Goal: Browse casually

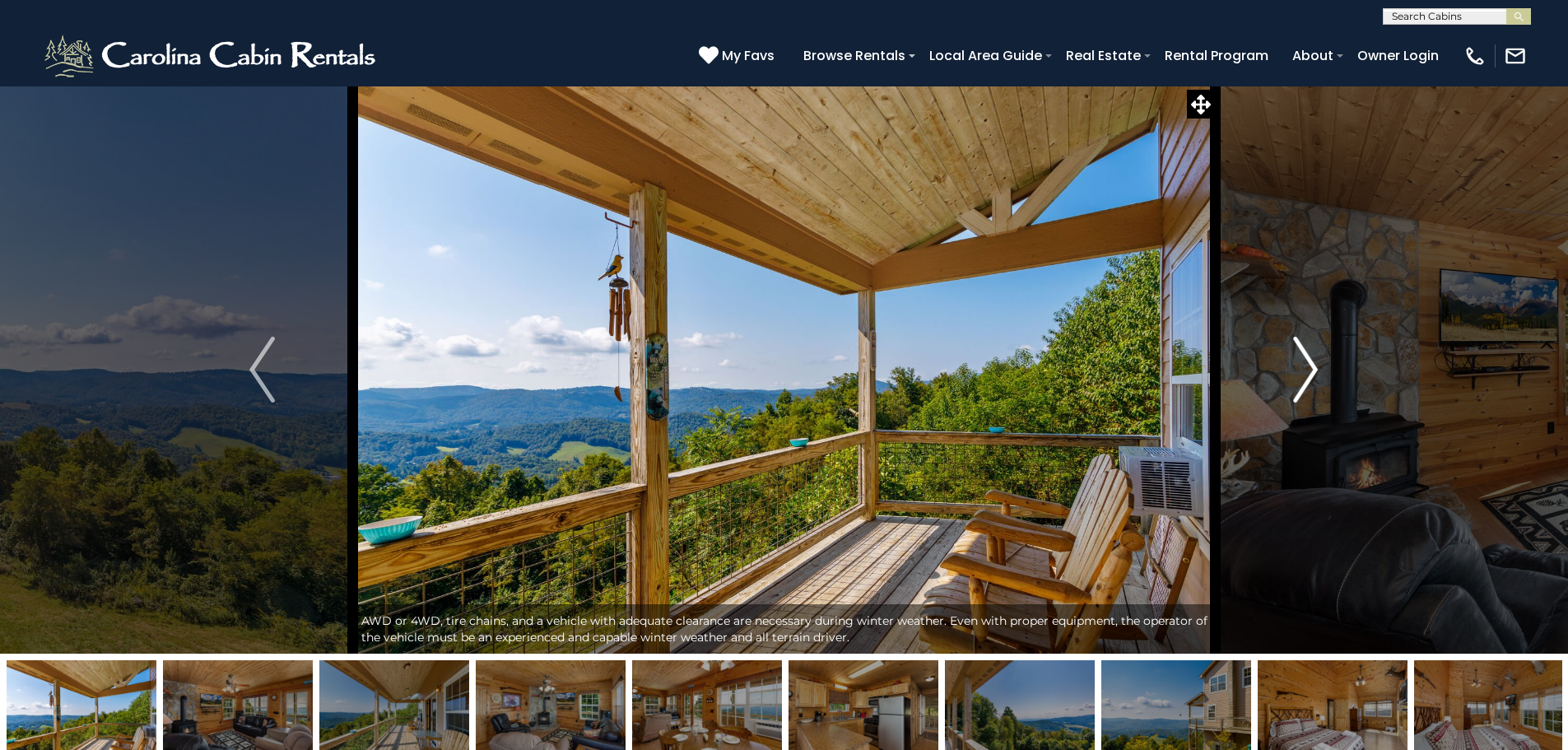
click at [1315, 368] on img "Next" at bounding box center [1304, 369] width 25 height 65
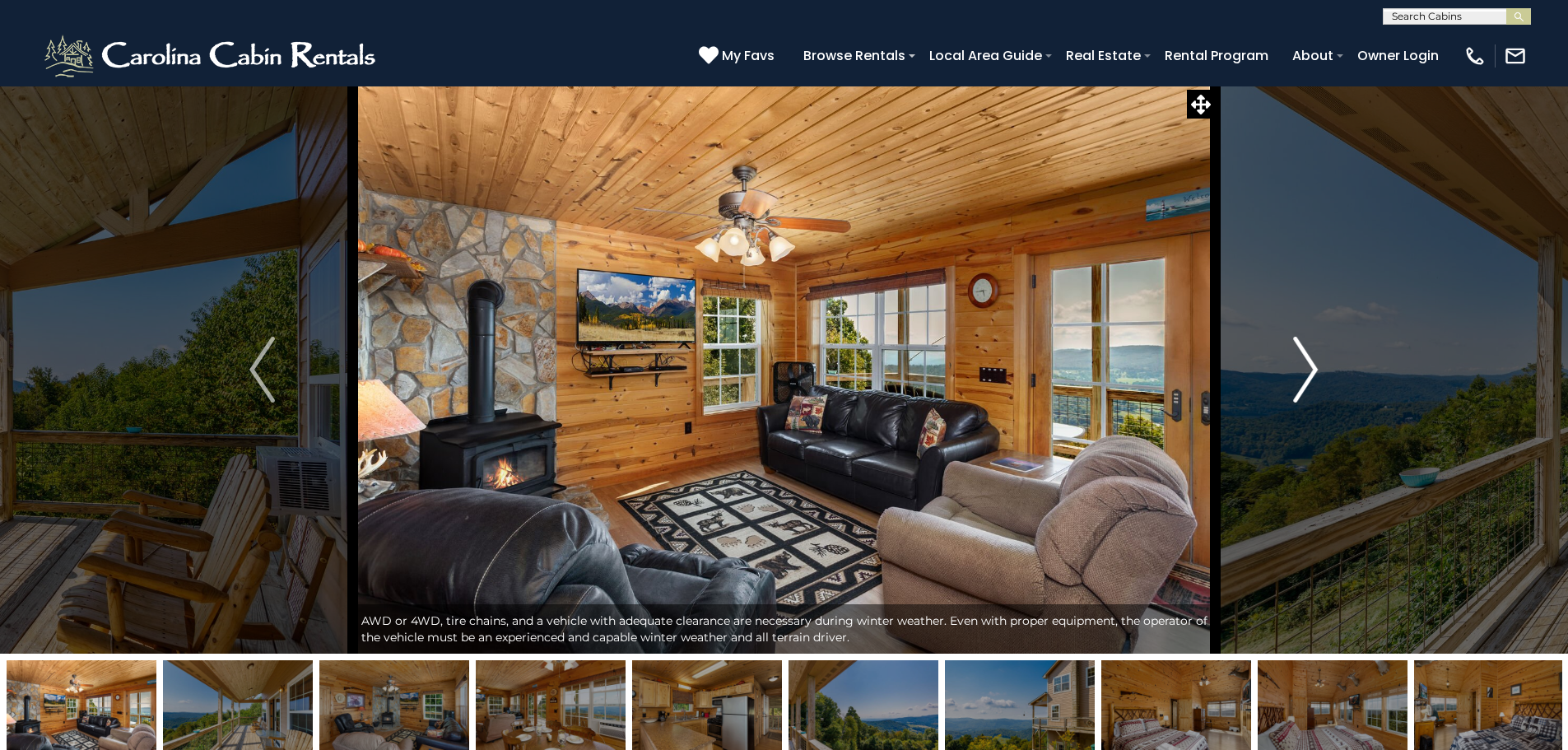
click at [1308, 368] on img "Next" at bounding box center [1304, 369] width 25 height 65
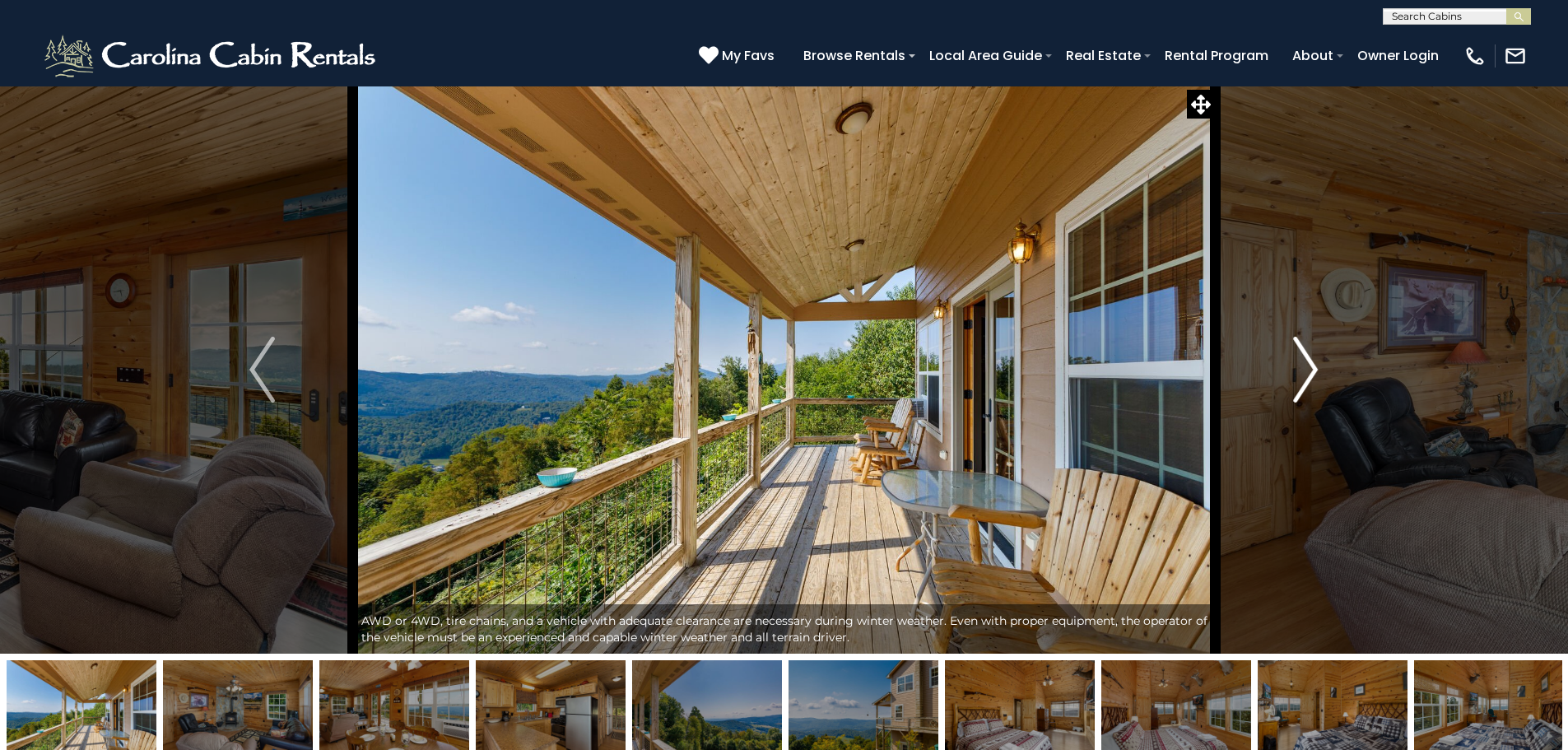
click at [1308, 368] on img "Next" at bounding box center [1304, 369] width 25 height 65
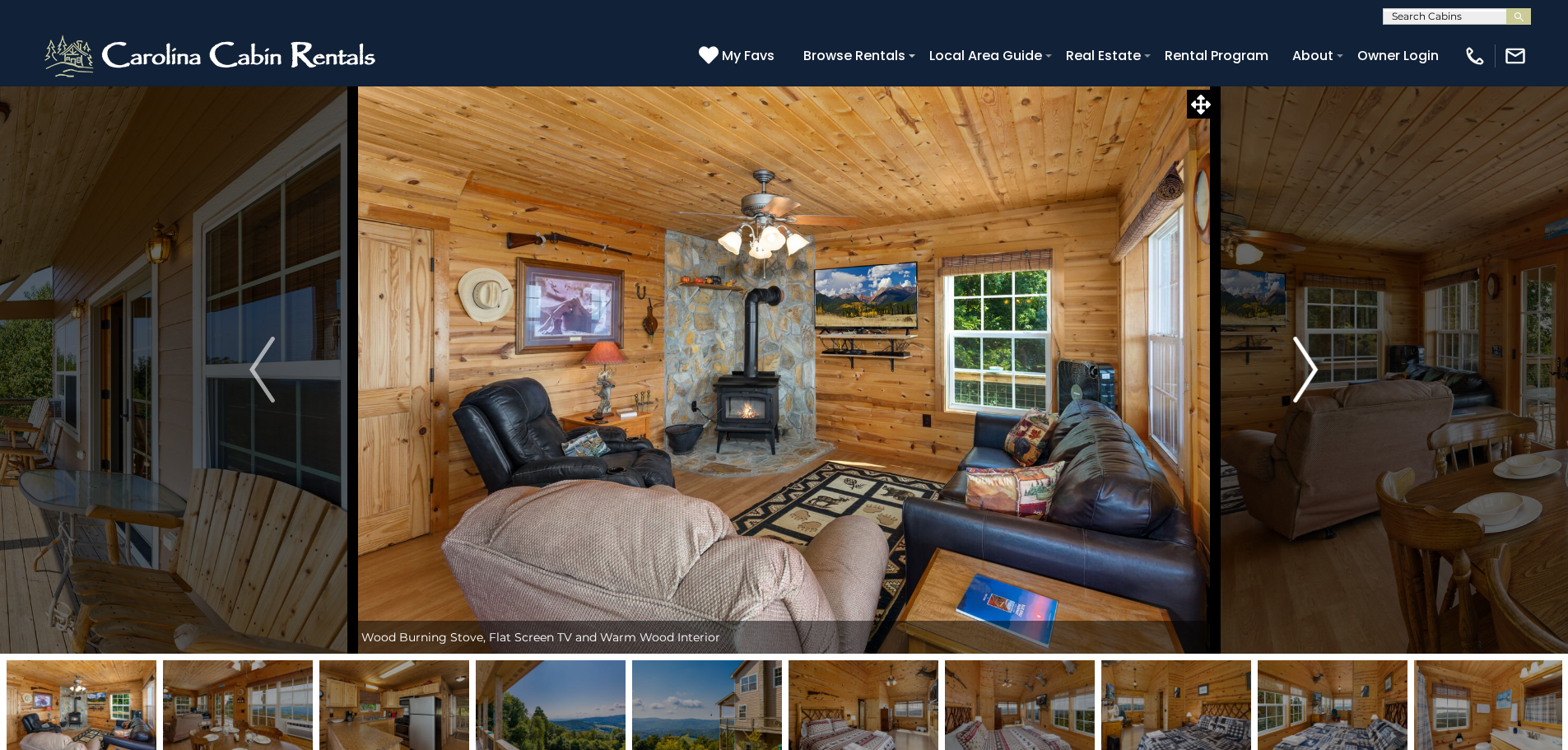
click at [1308, 368] on img "Next" at bounding box center [1304, 369] width 25 height 65
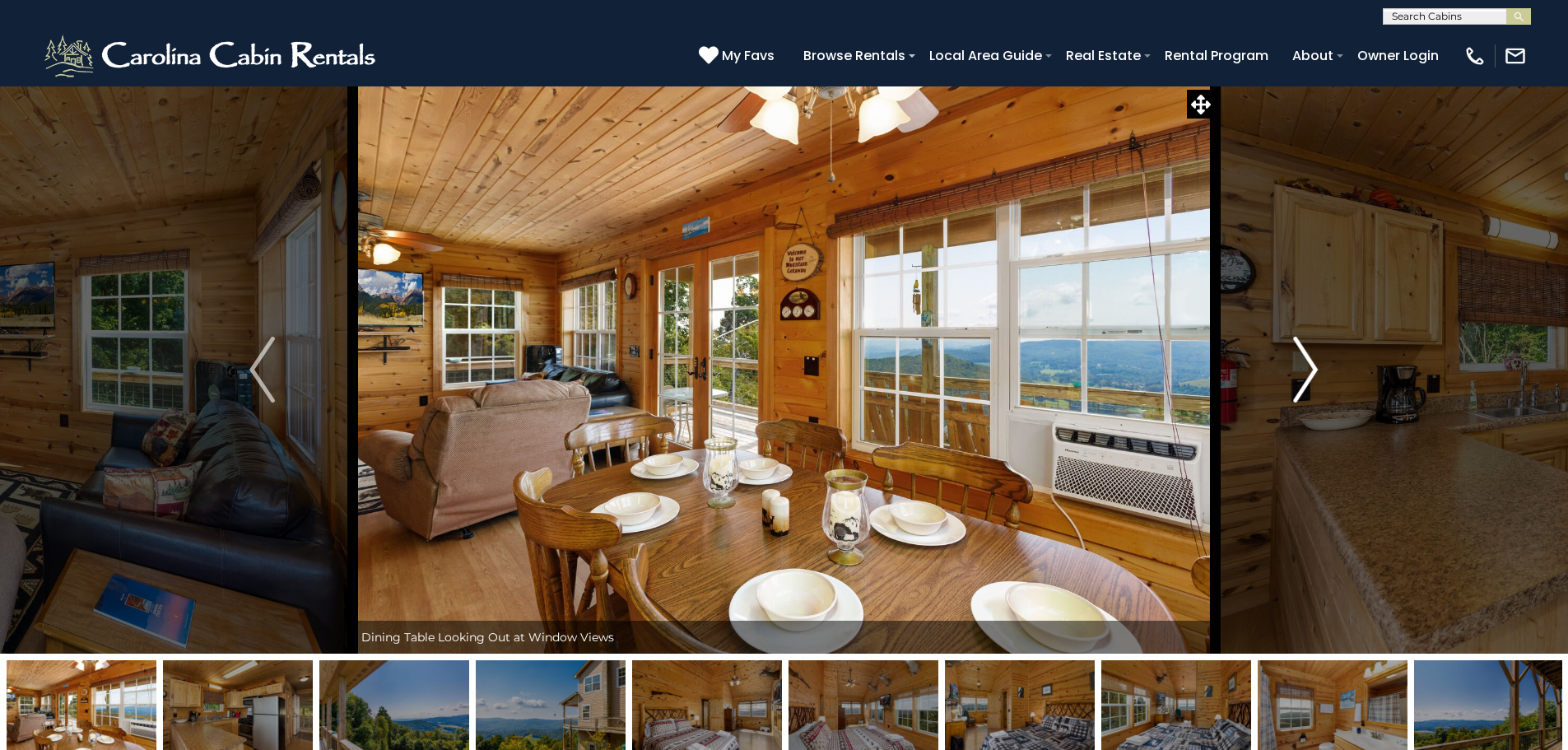
click at [1308, 368] on img "Next" at bounding box center [1304, 369] width 25 height 65
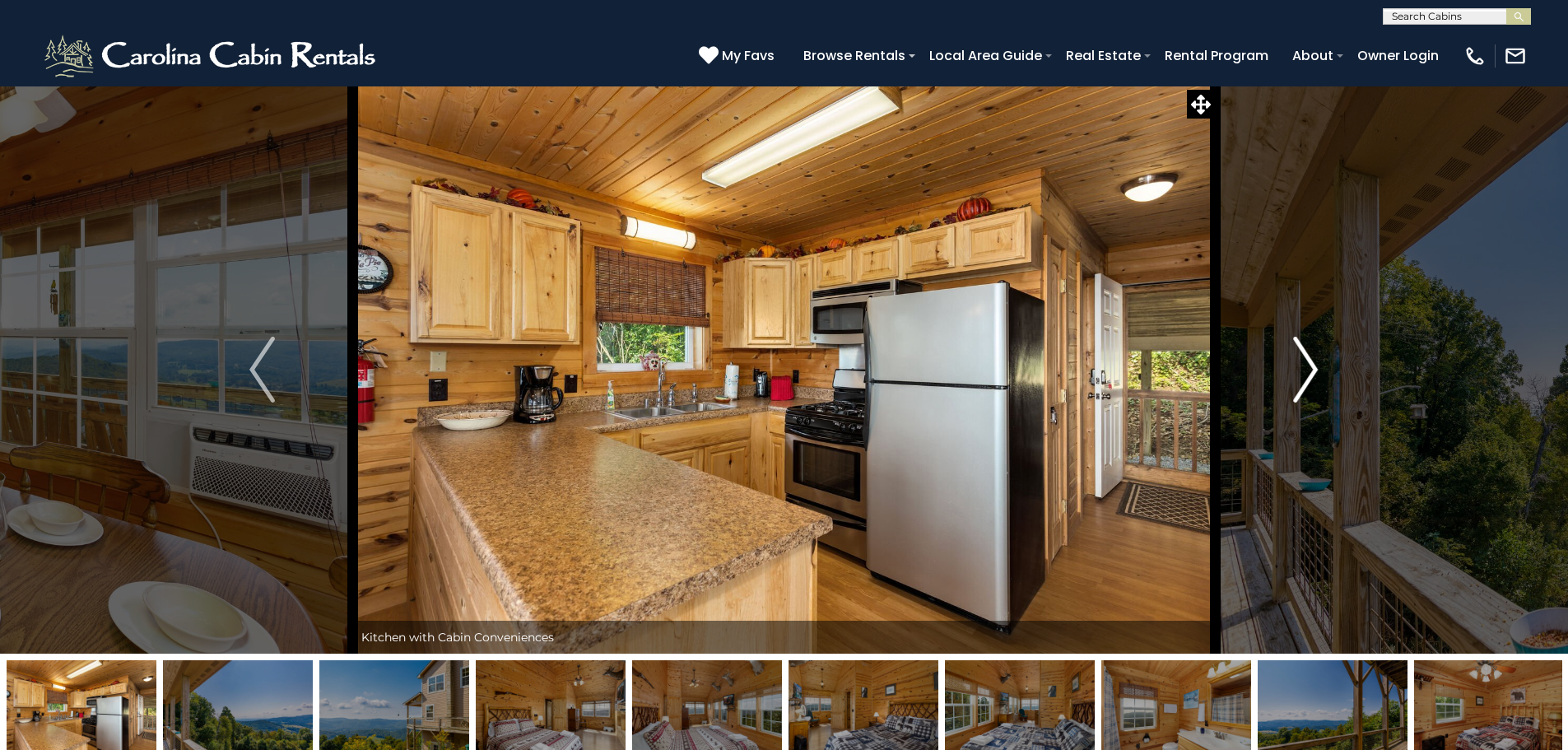
click at [1308, 368] on img "Next" at bounding box center [1304, 369] width 25 height 65
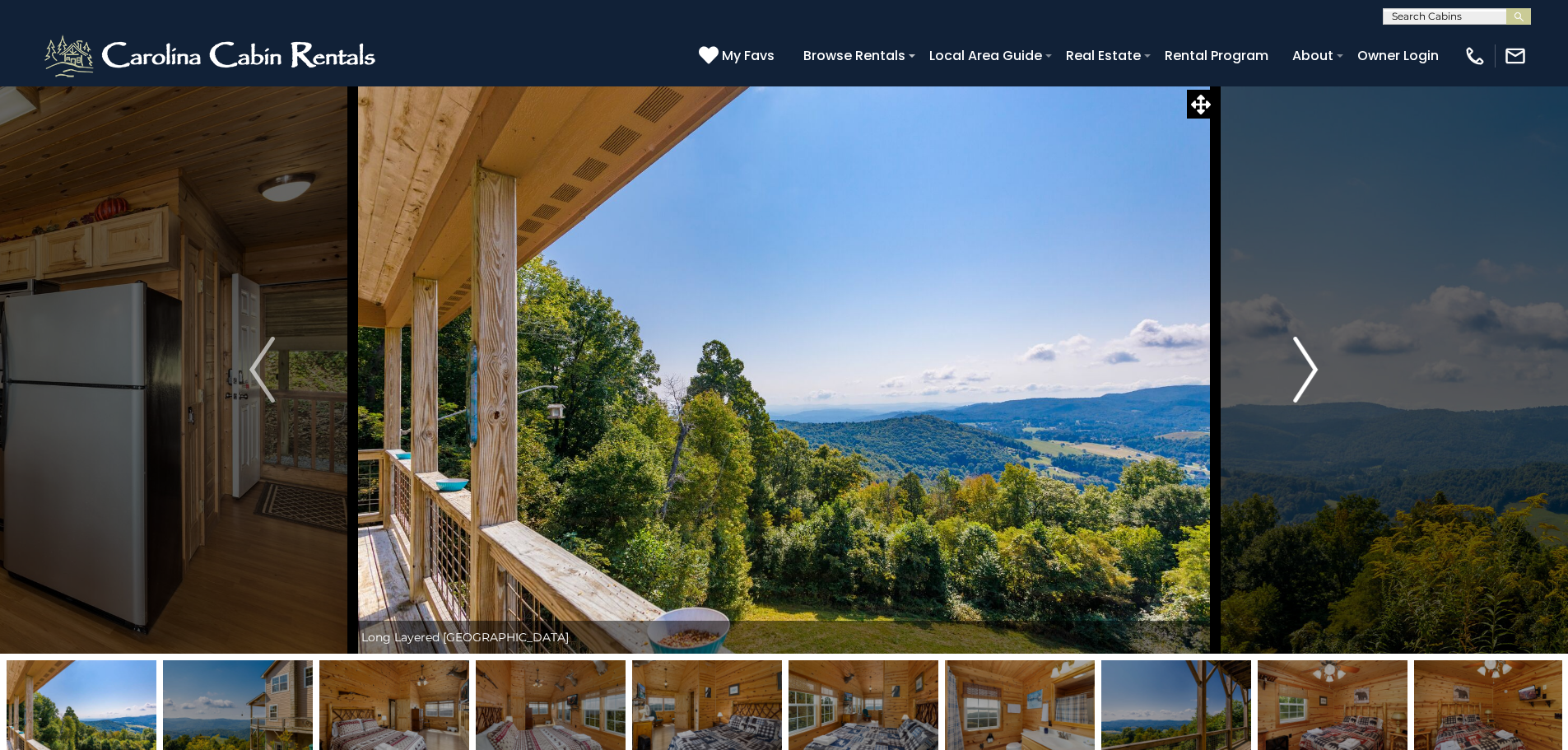
click at [1308, 368] on img "Next" at bounding box center [1304, 369] width 25 height 65
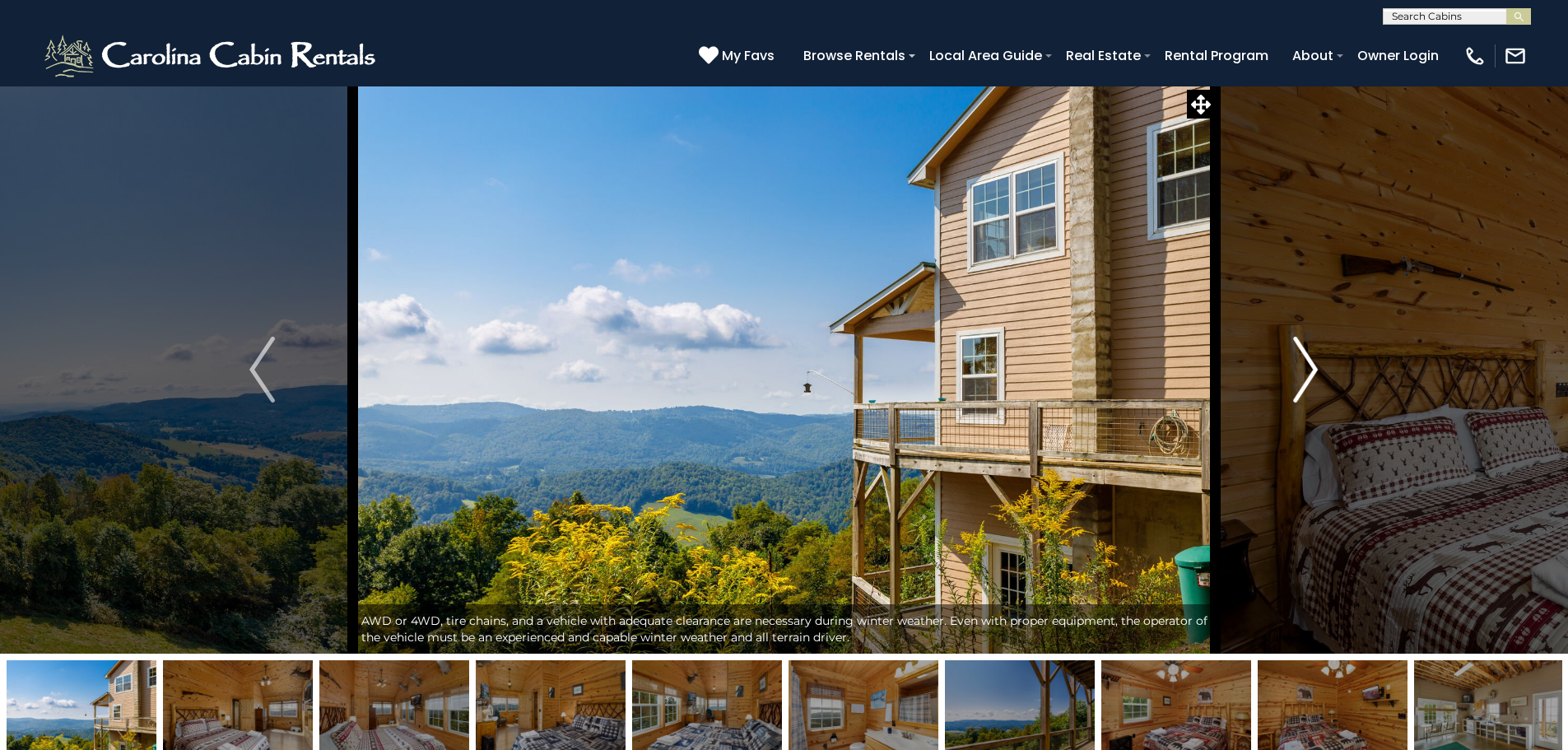
click at [1308, 368] on img "Next" at bounding box center [1304, 369] width 25 height 65
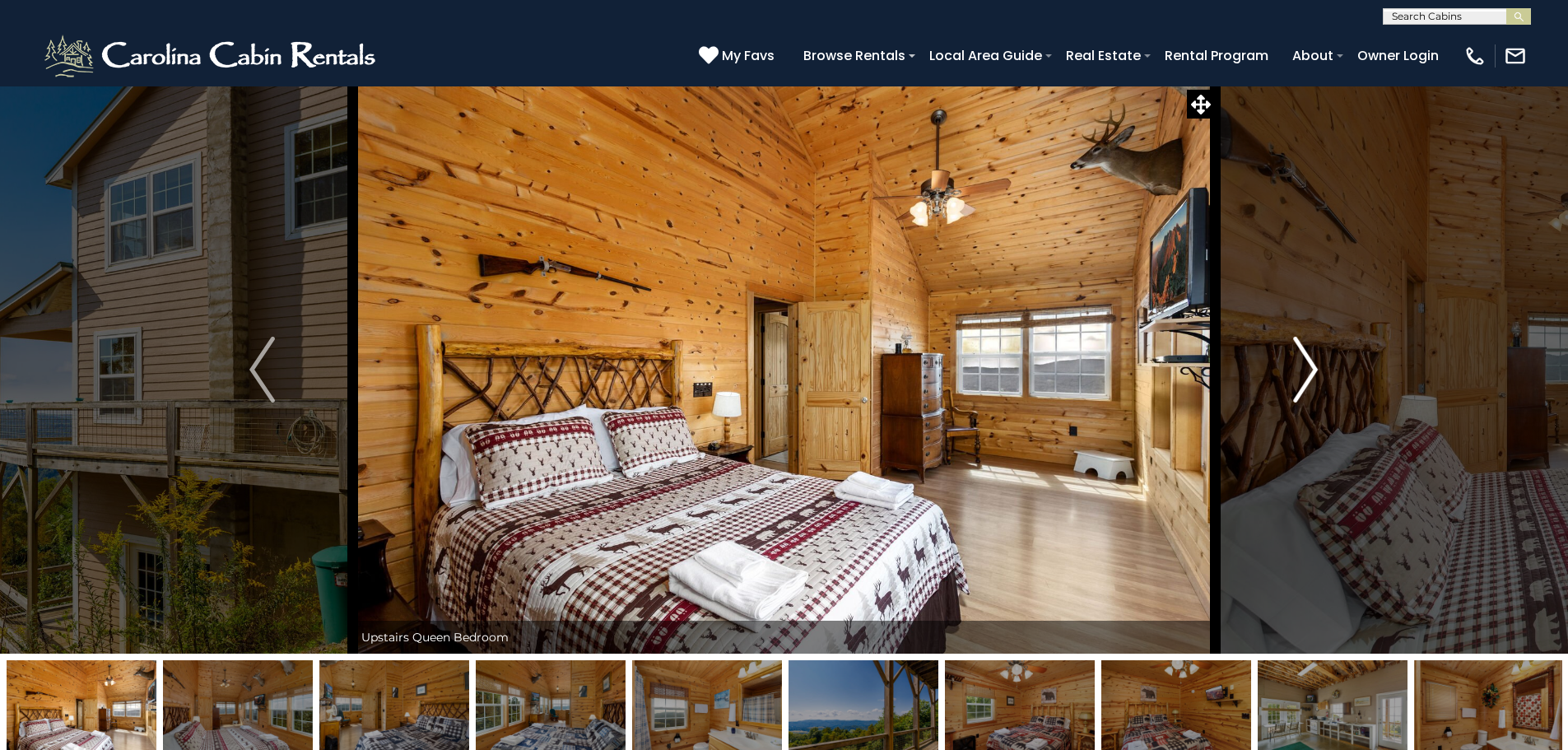
click at [1308, 368] on img "Next" at bounding box center [1304, 369] width 25 height 65
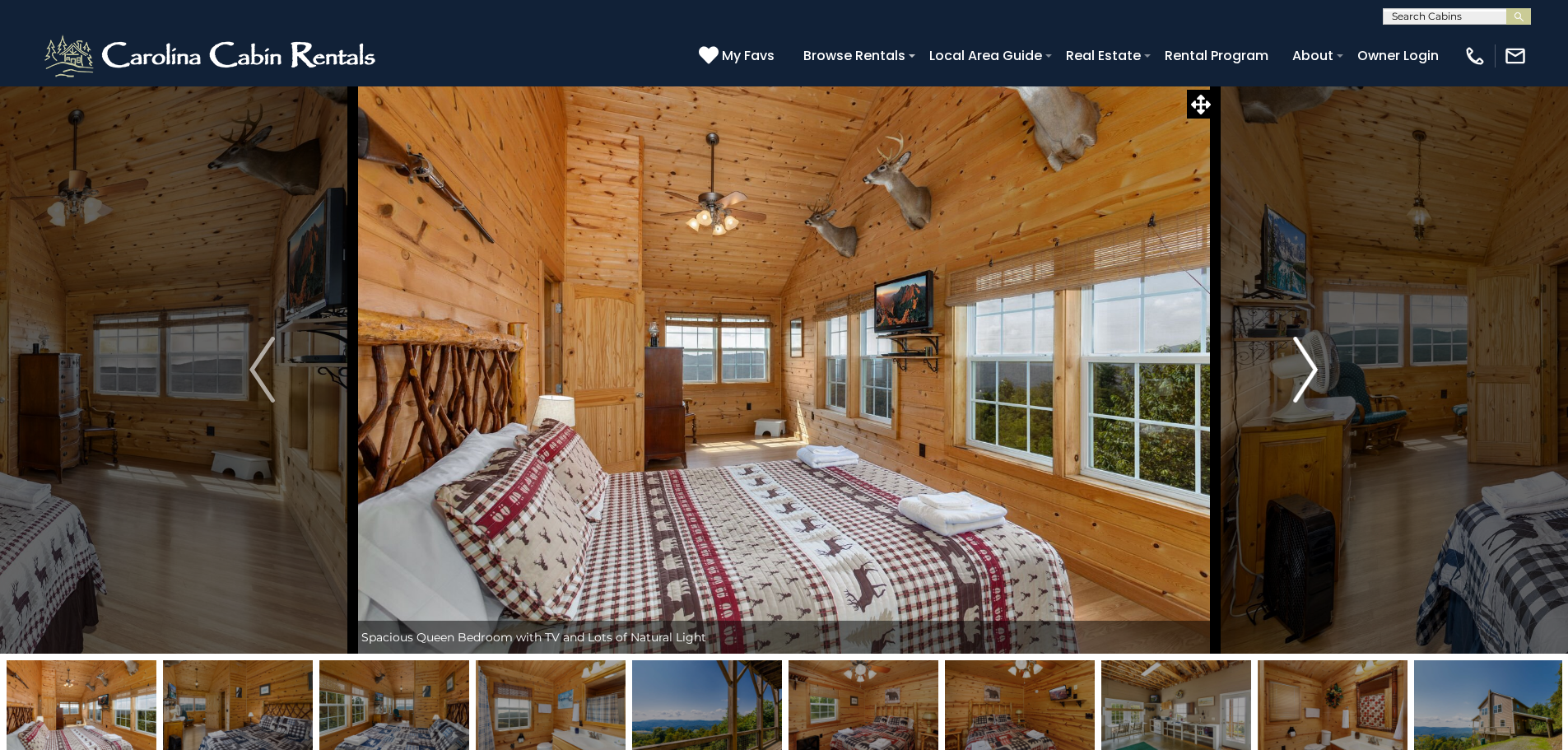
click at [1308, 368] on img "Next" at bounding box center [1304, 369] width 25 height 65
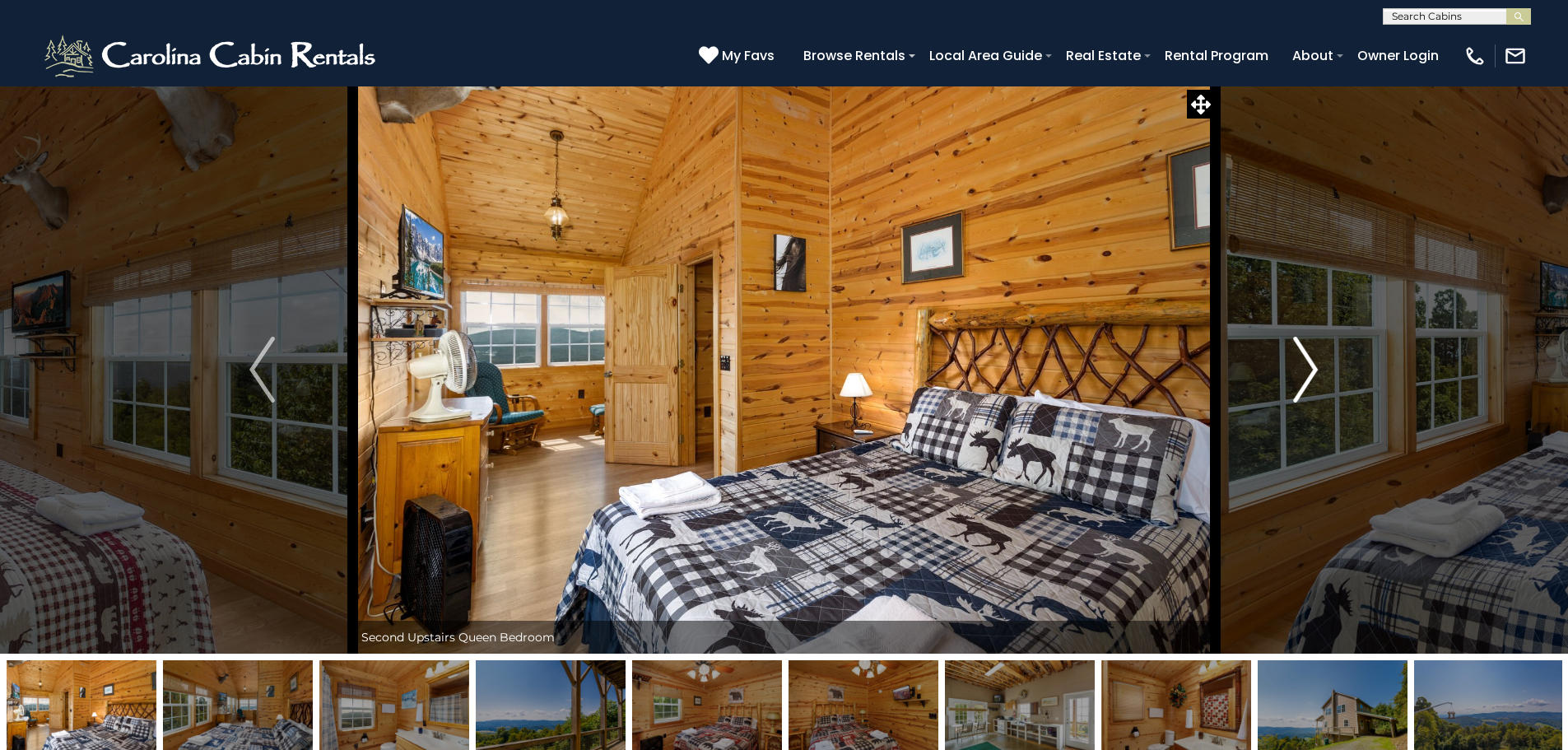
click at [1308, 368] on img "Next" at bounding box center [1304, 369] width 25 height 65
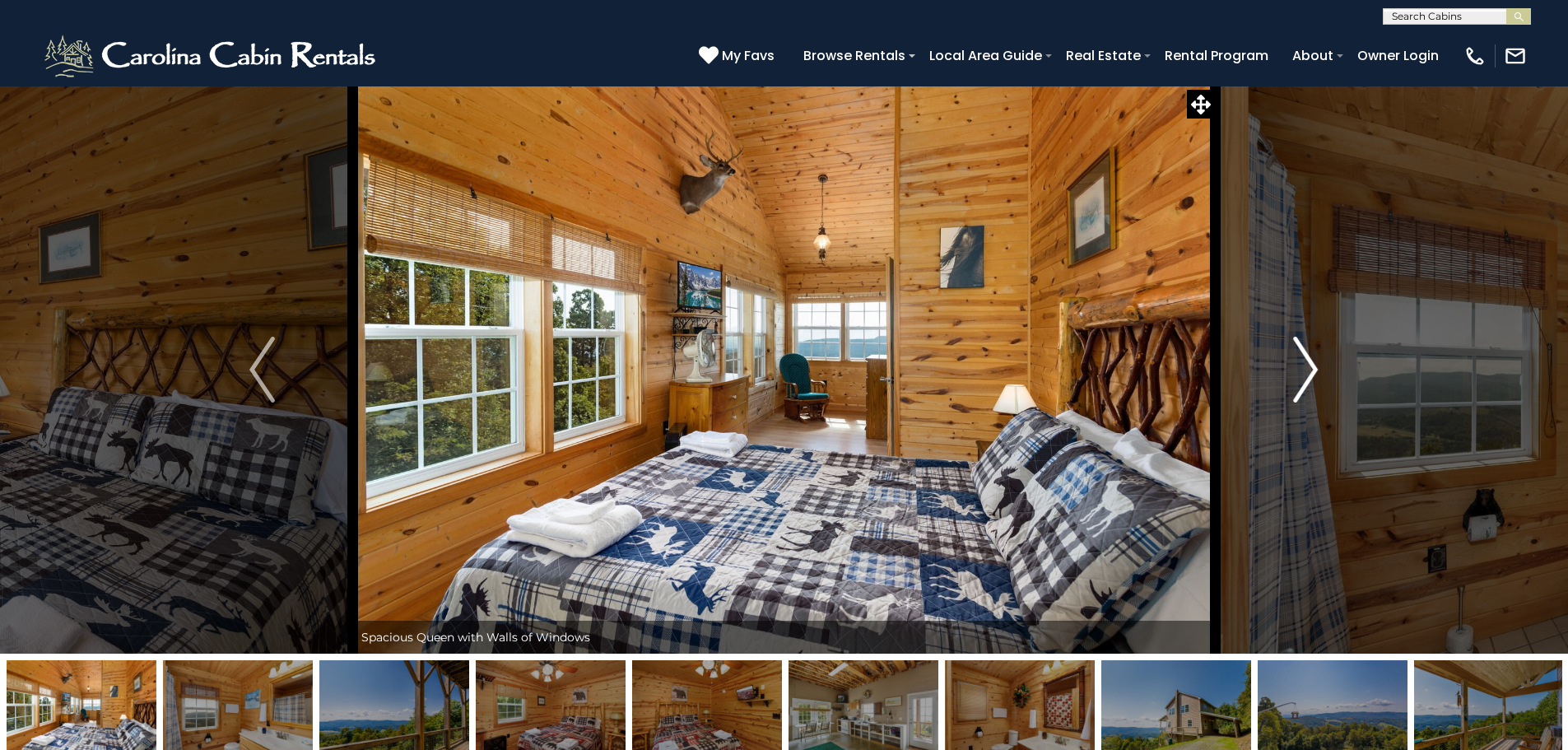
click at [1308, 368] on img "Next" at bounding box center [1304, 369] width 25 height 65
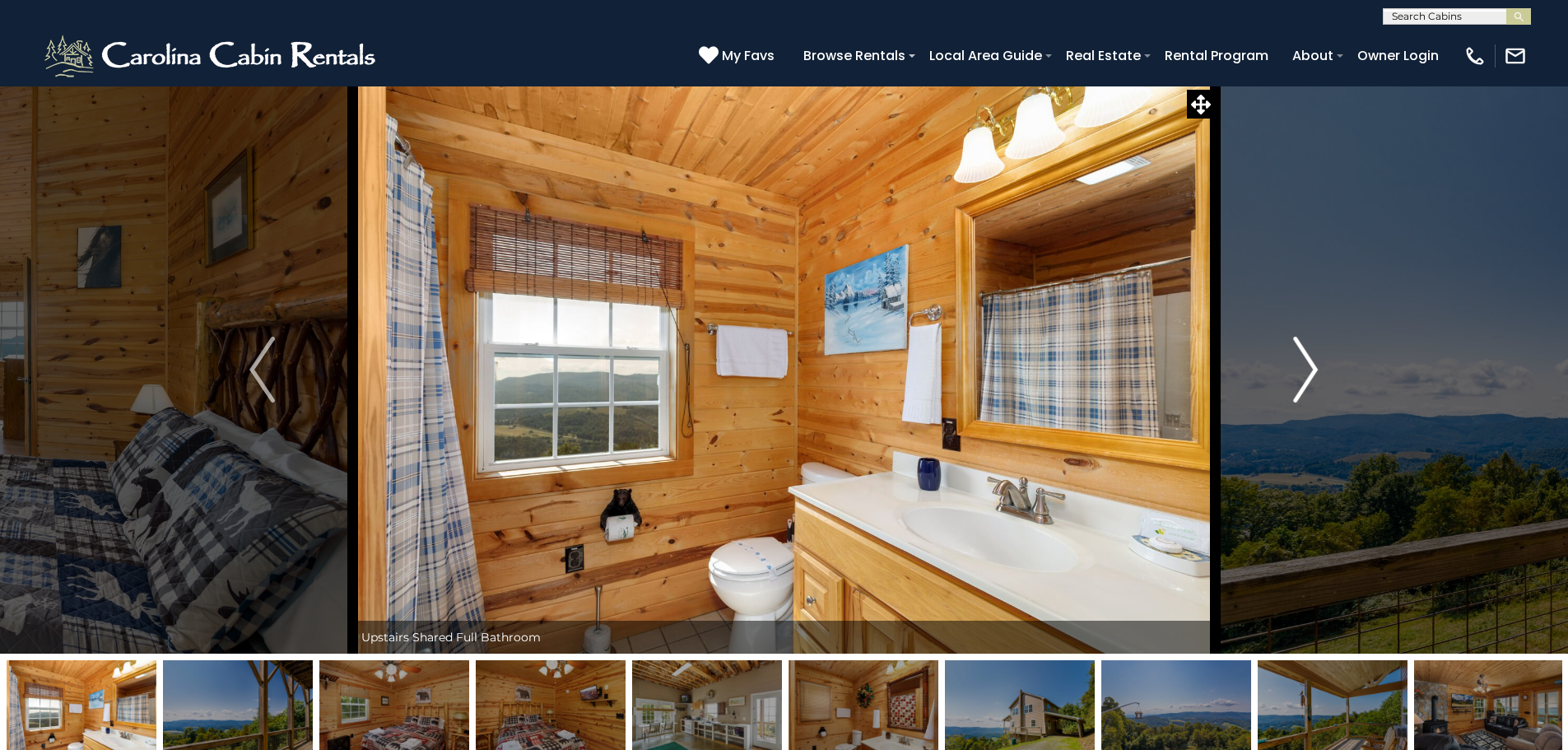
click at [1308, 368] on img "Next" at bounding box center [1304, 369] width 25 height 65
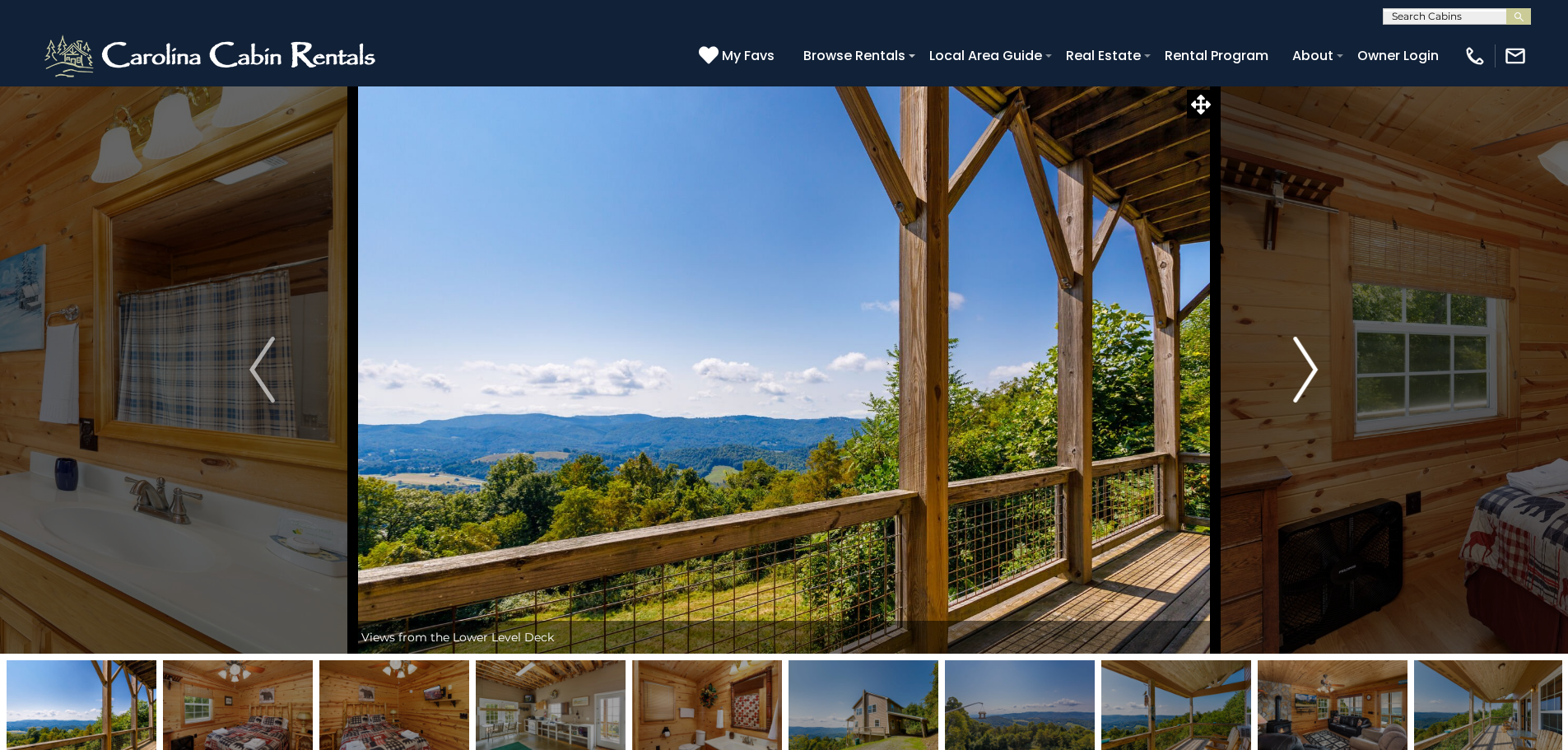
click at [1308, 368] on img "Next" at bounding box center [1304, 369] width 25 height 65
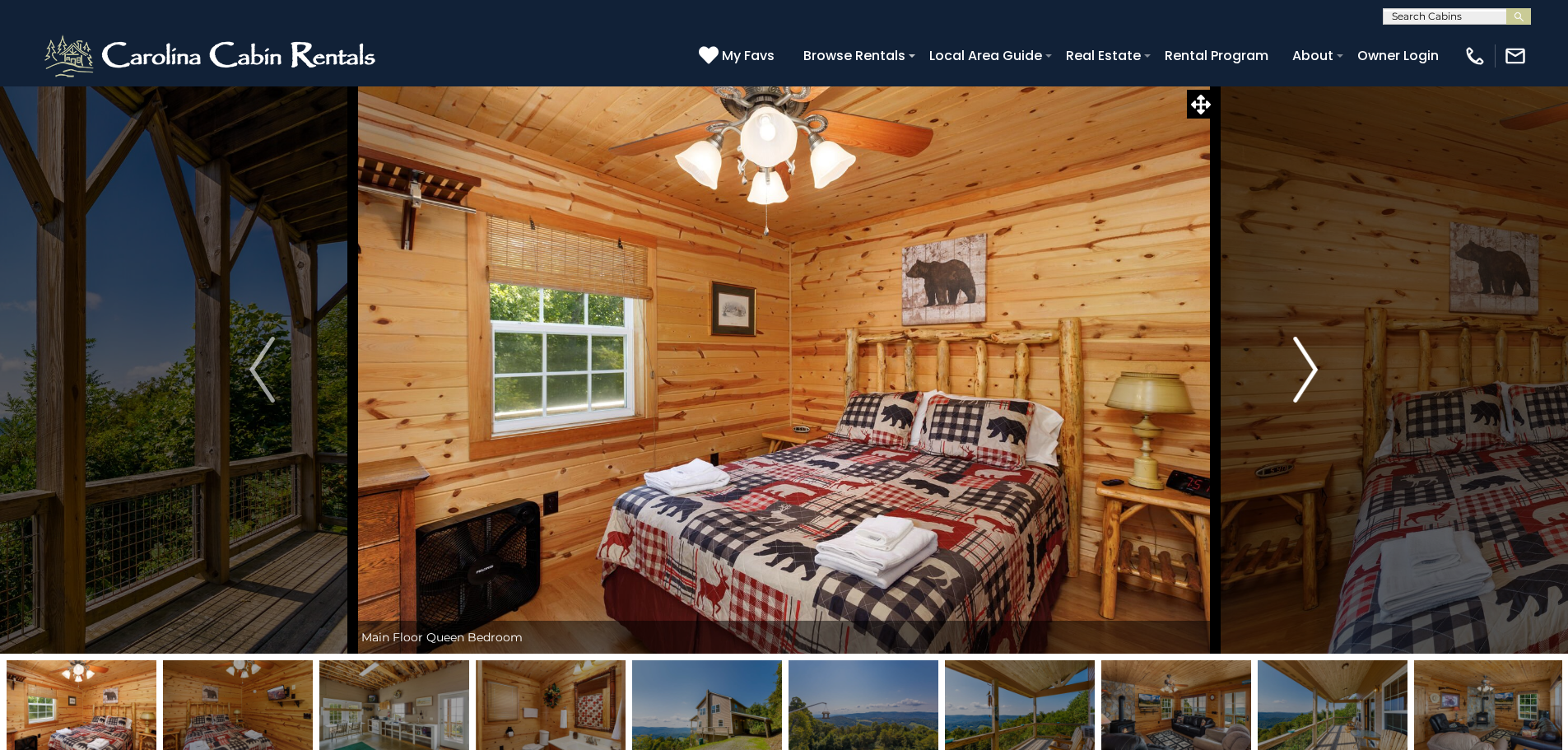
click at [1308, 368] on img "Next" at bounding box center [1304, 369] width 25 height 65
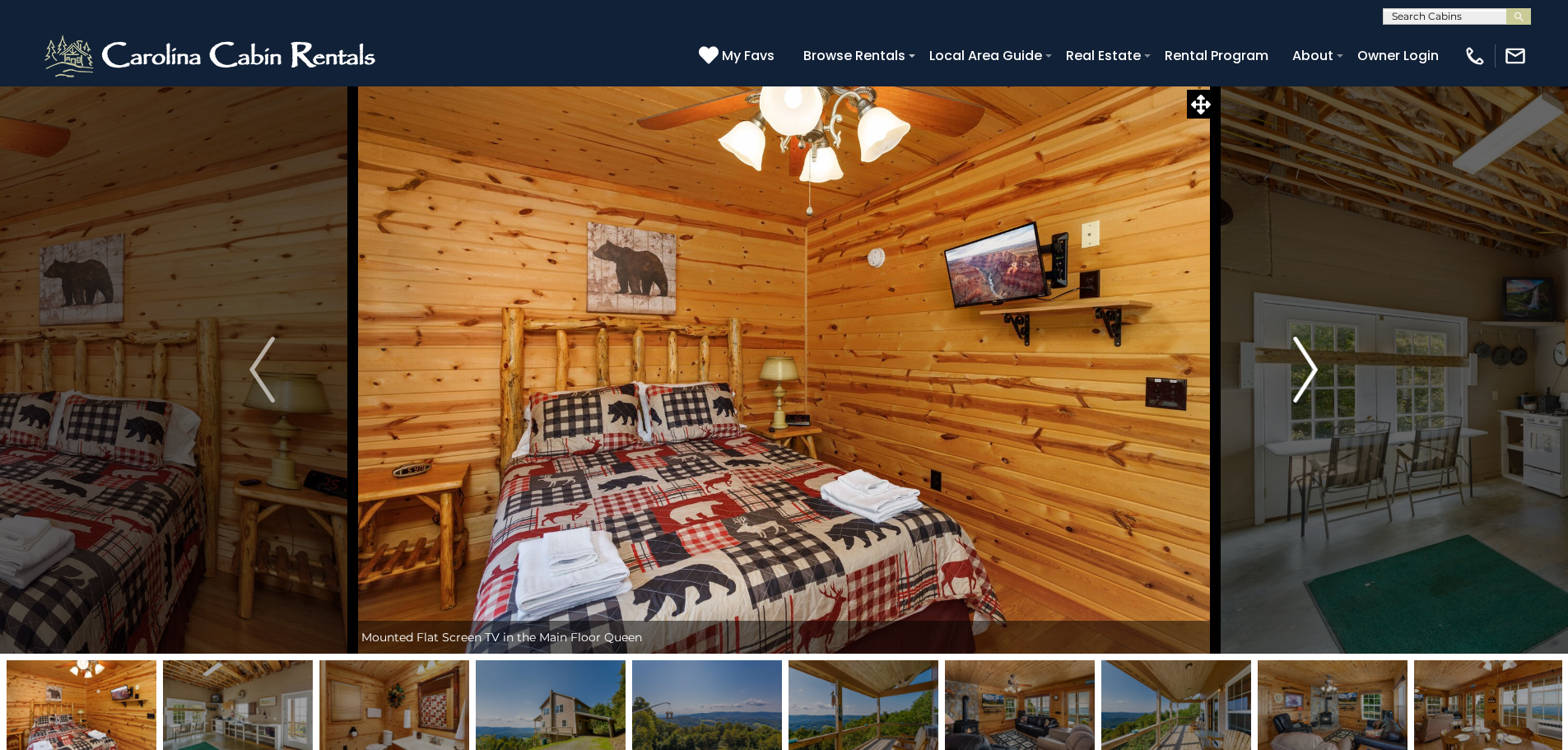
click at [1308, 368] on img "Next" at bounding box center [1304, 369] width 25 height 65
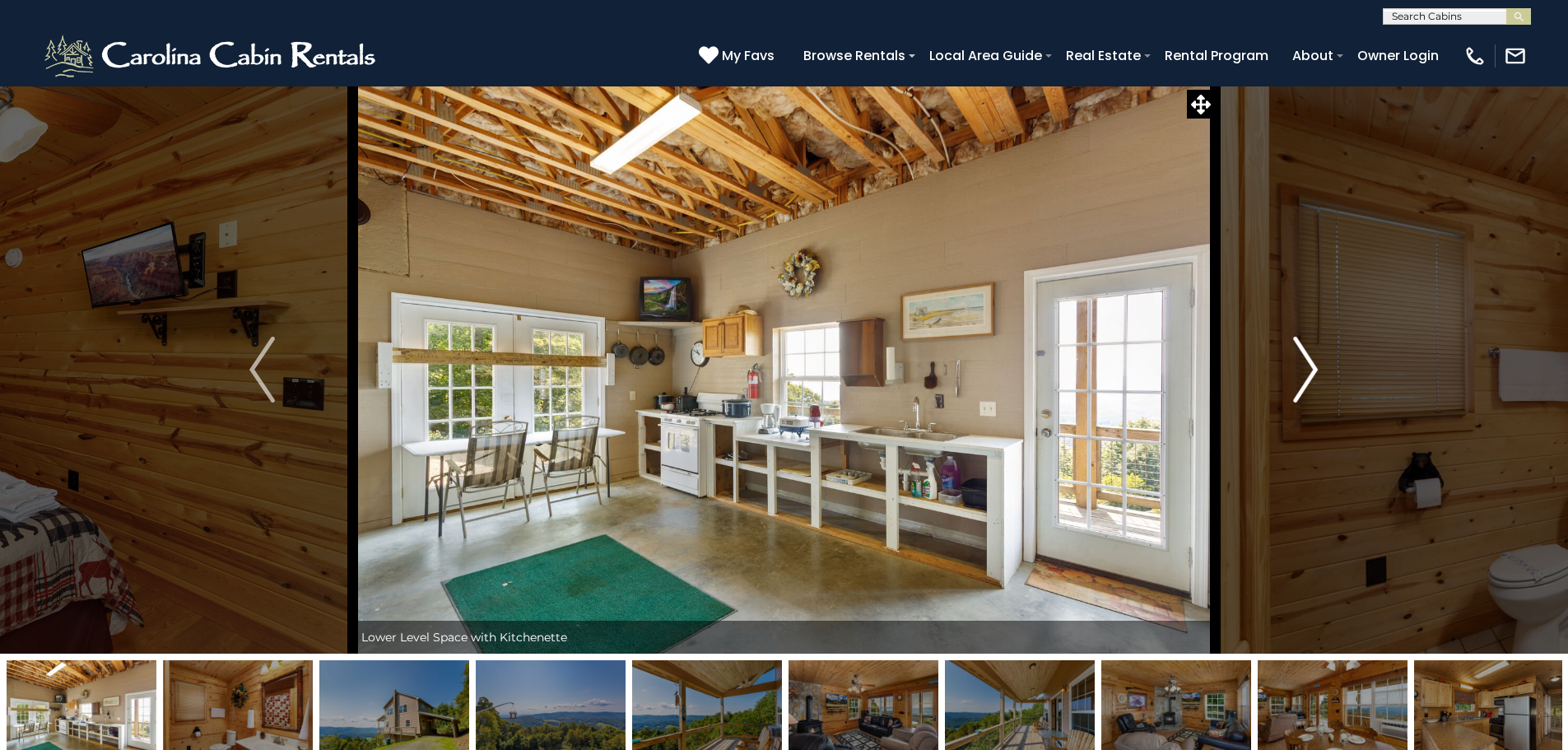
click at [1311, 369] on img "Next" at bounding box center [1304, 369] width 25 height 65
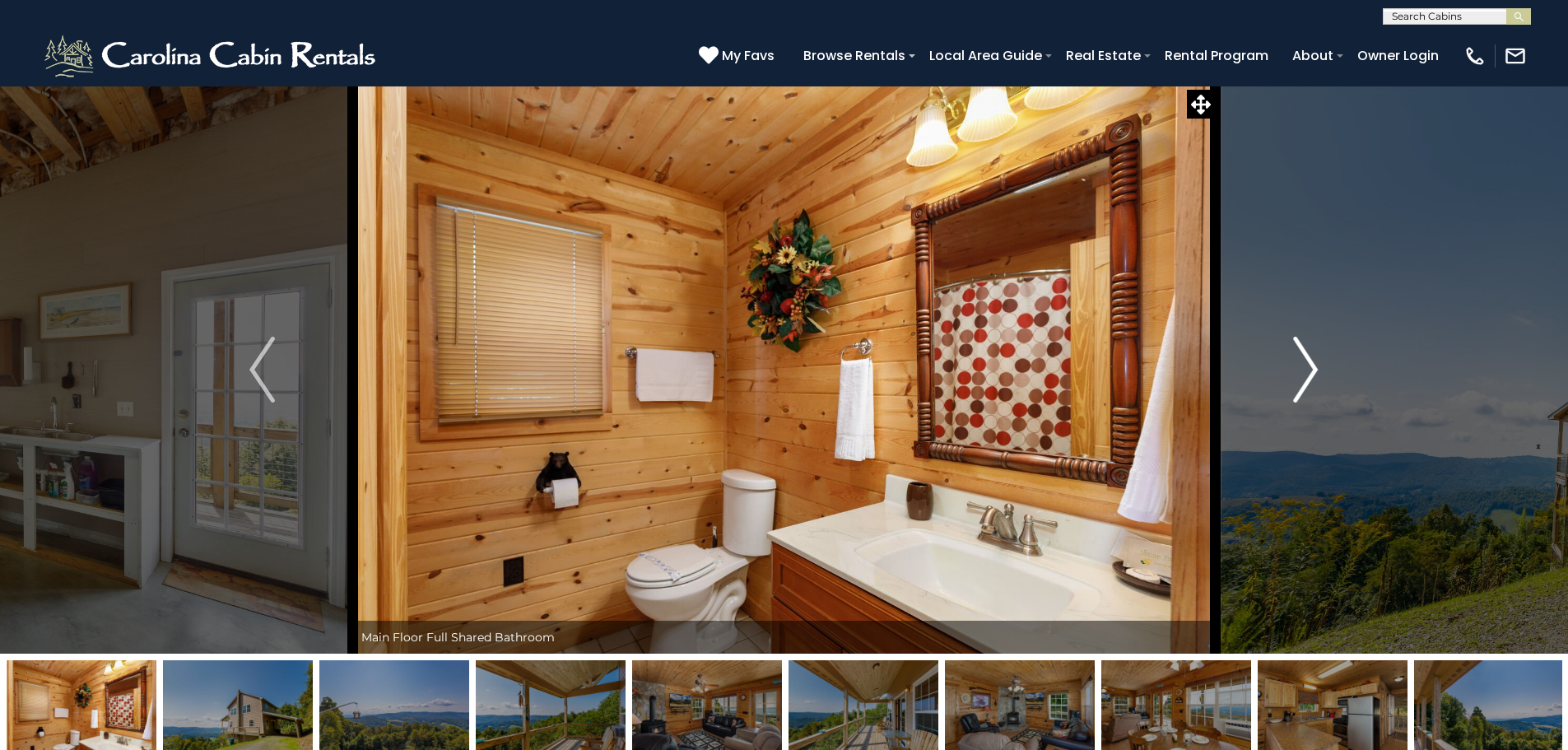
click at [1311, 369] on img "Next" at bounding box center [1304, 369] width 25 height 65
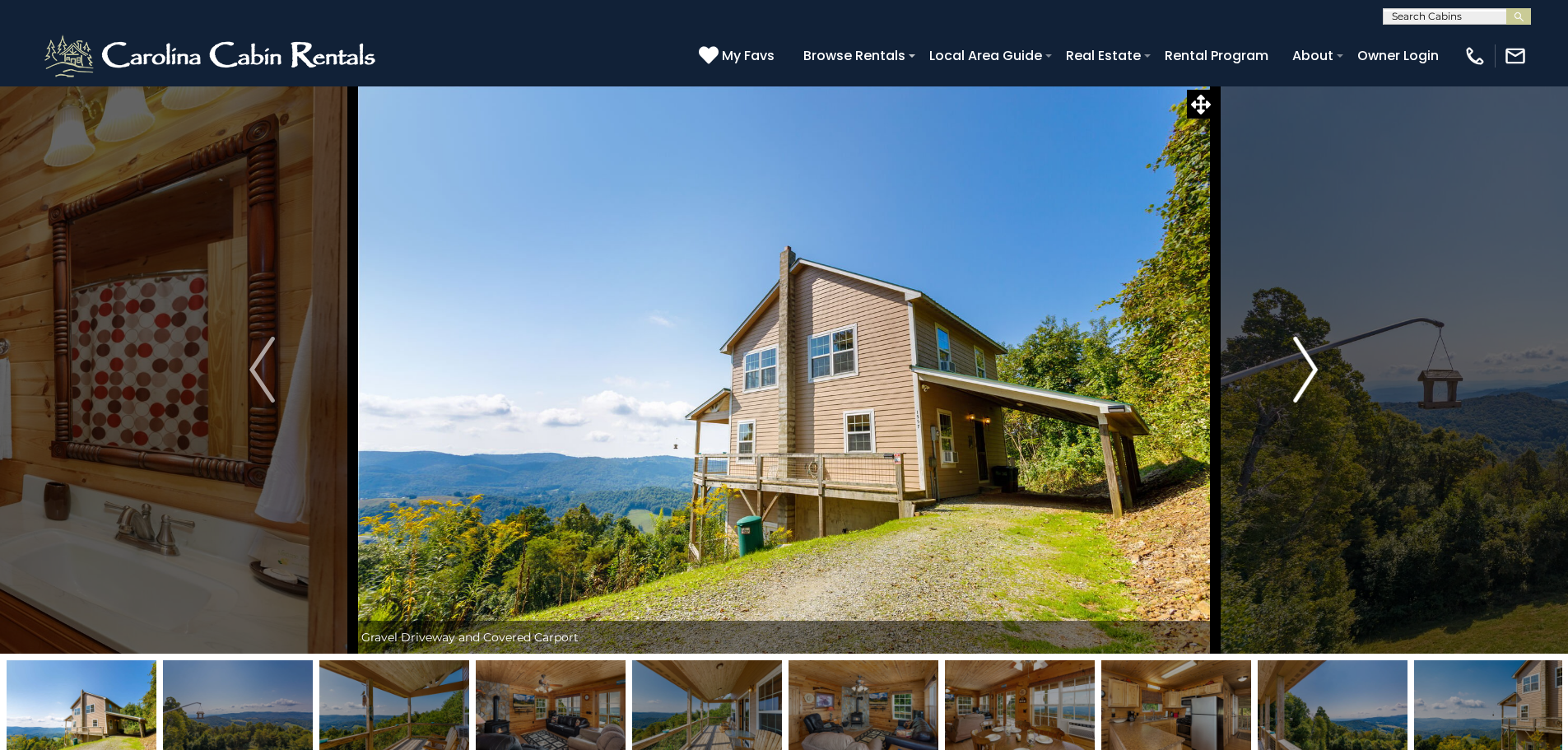
click at [1311, 369] on img "Next" at bounding box center [1304, 369] width 25 height 65
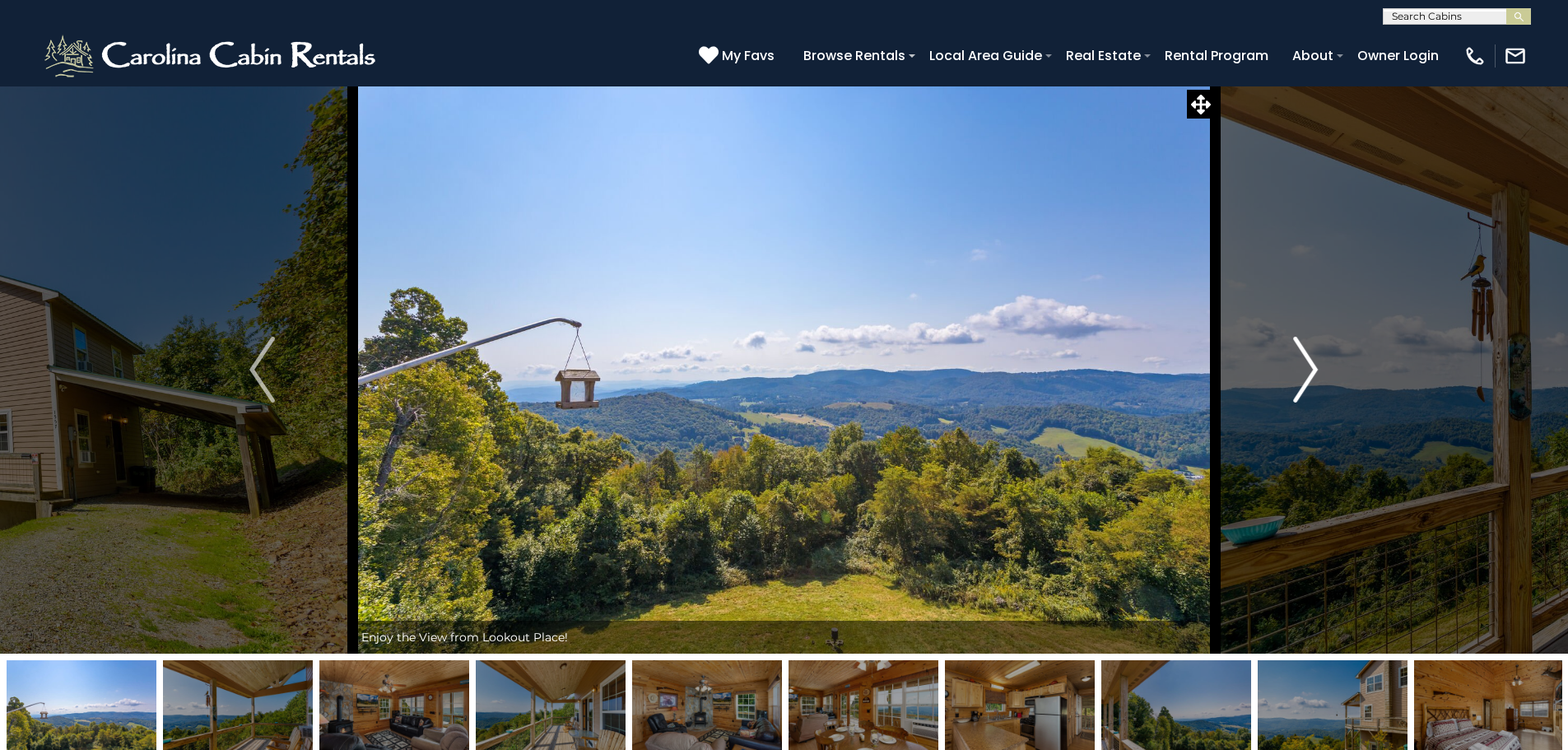
click at [1311, 369] on img "Next" at bounding box center [1304, 369] width 25 height 65
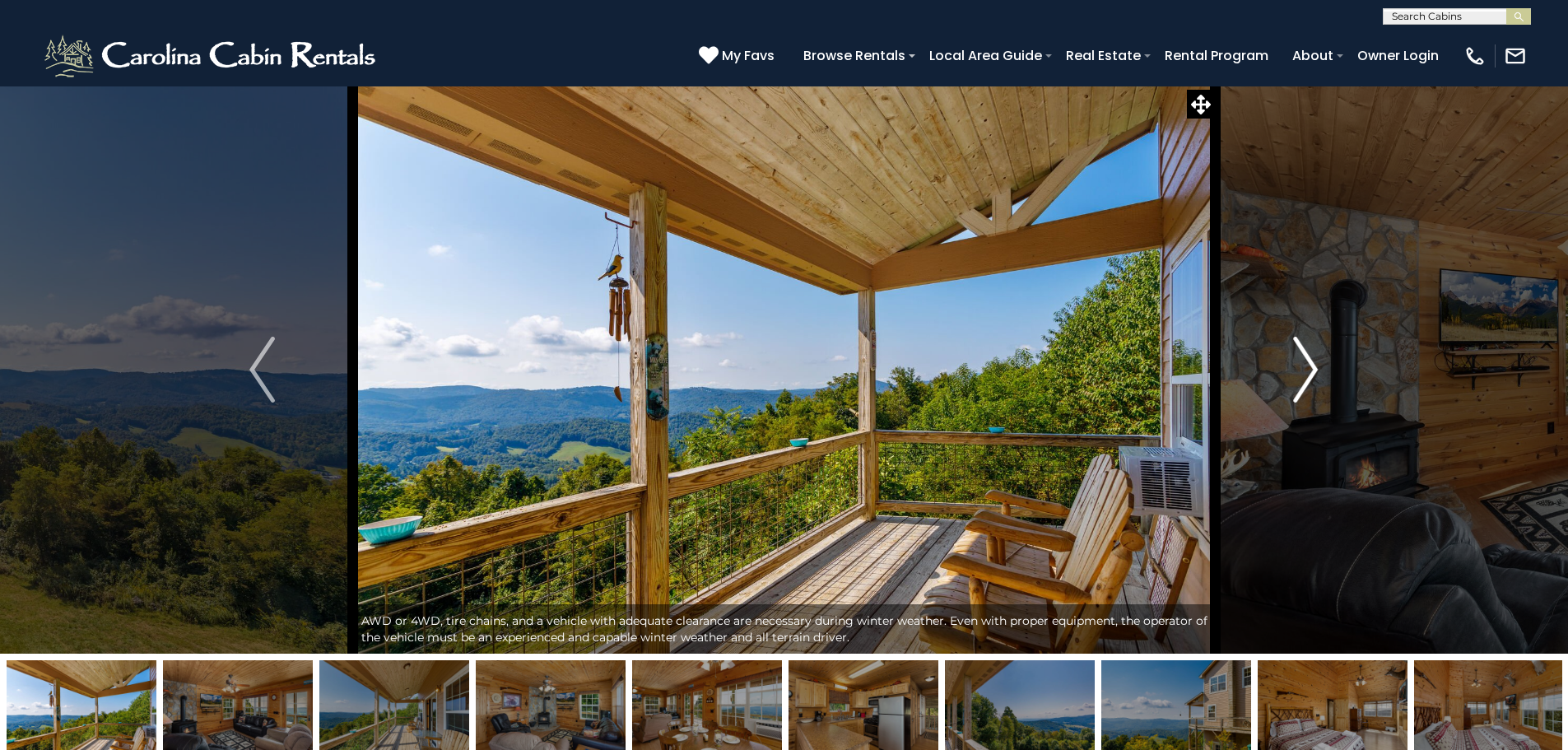
click at [1311, 369] on img "Next" at bounding box center [1304, 369] width 25 height 65
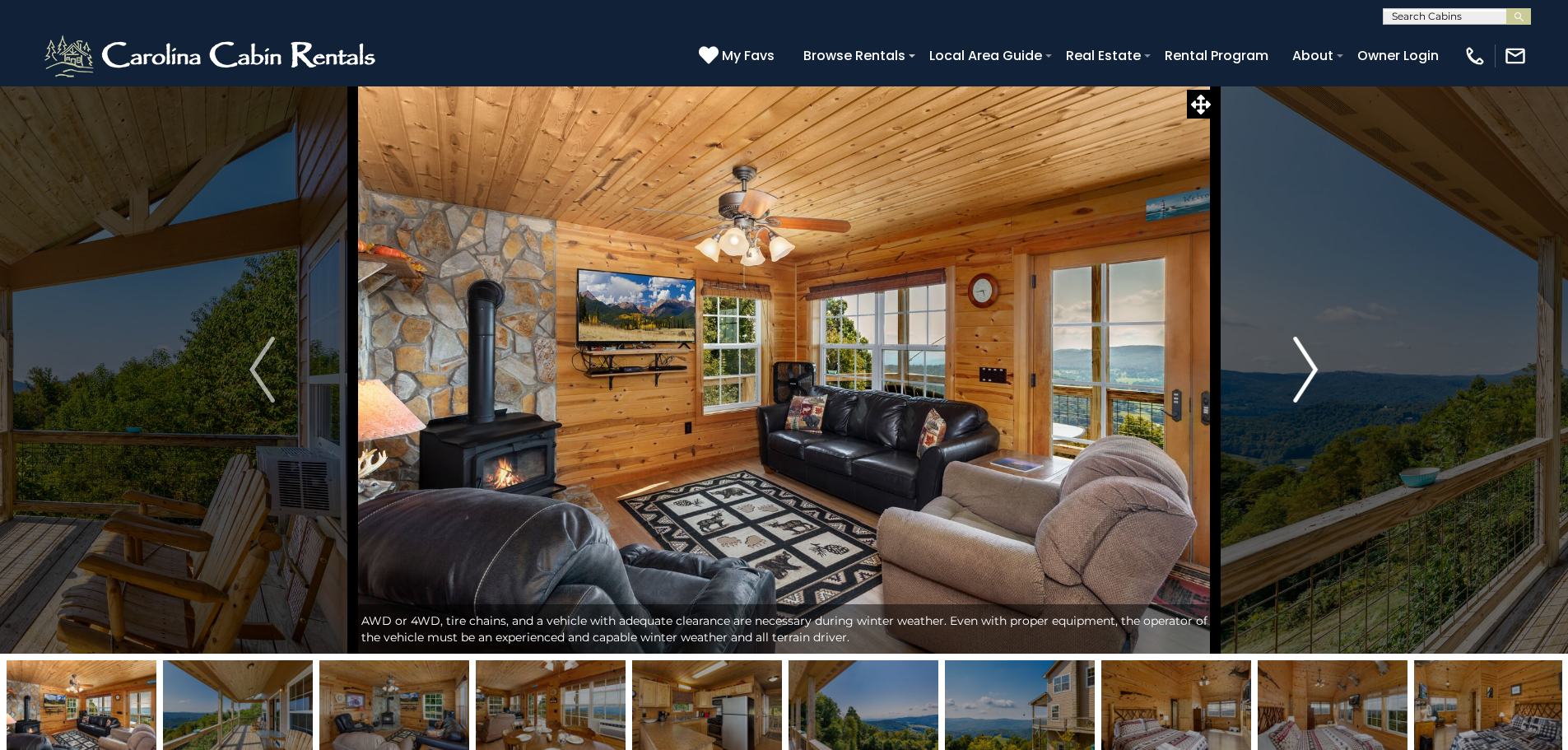
click at [1311, 369] on img "Next" at bounding box center [1304, 369] width 25 height 65
